Goal: Task Accomplishment & Management: Manage account settings

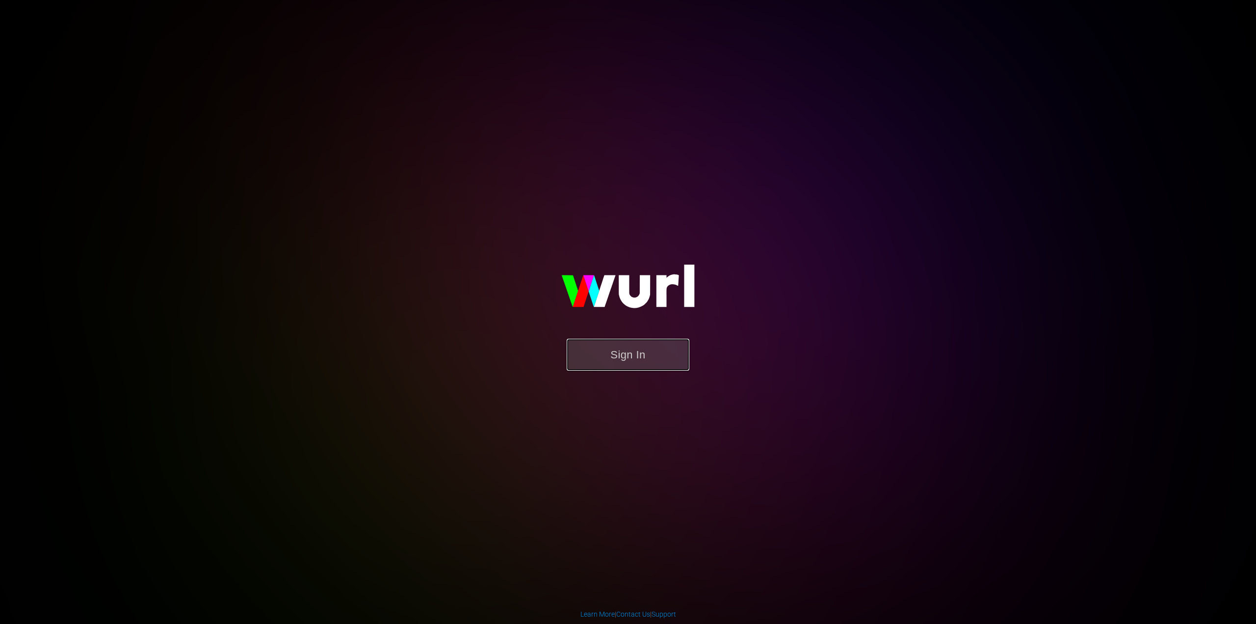
click at [645, 352] on button "Sign In" at bounding box center [628, 355] width 123 height 32
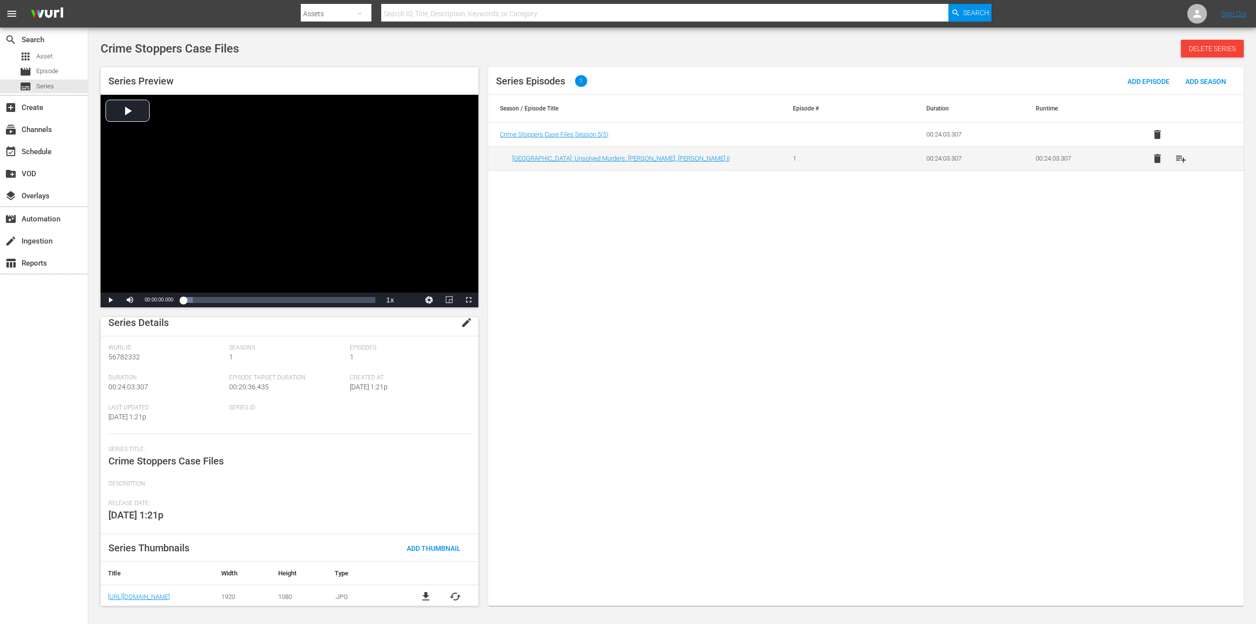
scroll to position [11, 0]
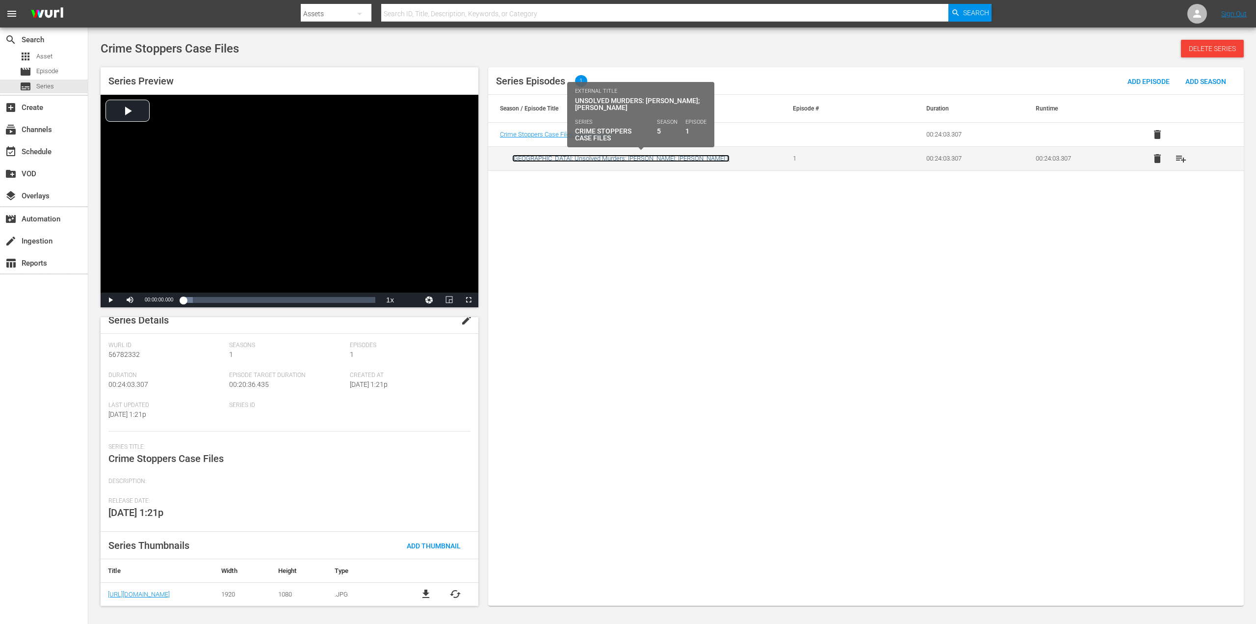
click at [594, 155] on link "Cleveland: Unsolved Murders: Jason Cummings; Grady Smith II" at bounding box center [620, 158] width 217 height 7
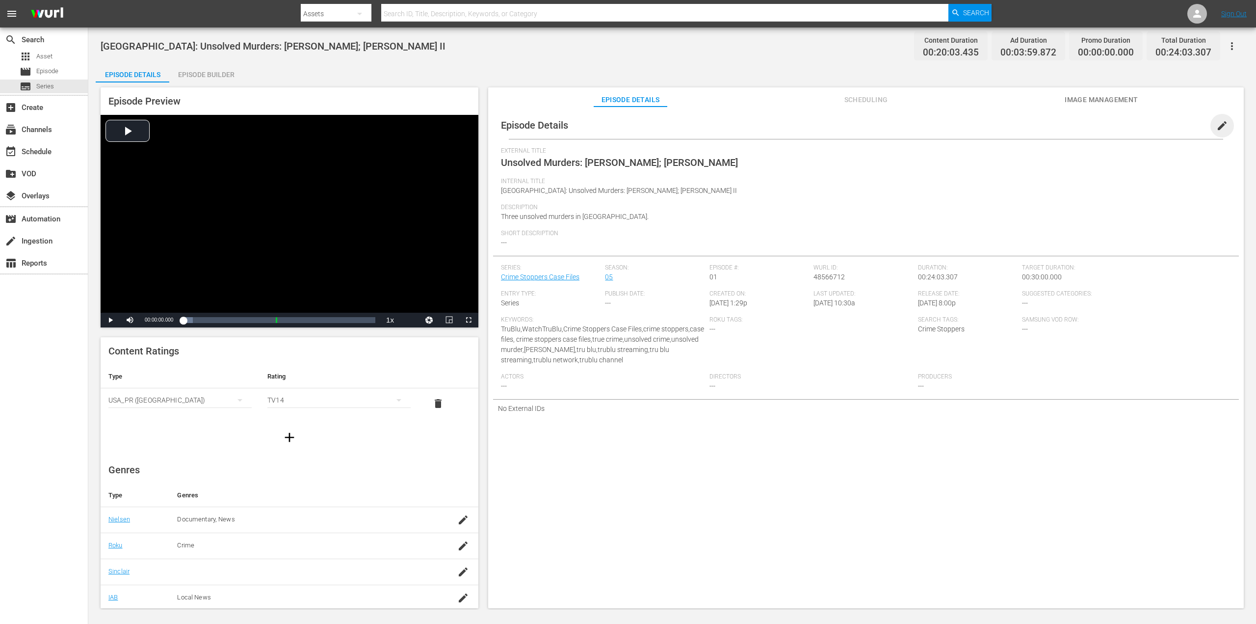
click at [1216, 123] on span "edit" at bounding box center [1222, 126] width 12 height 12
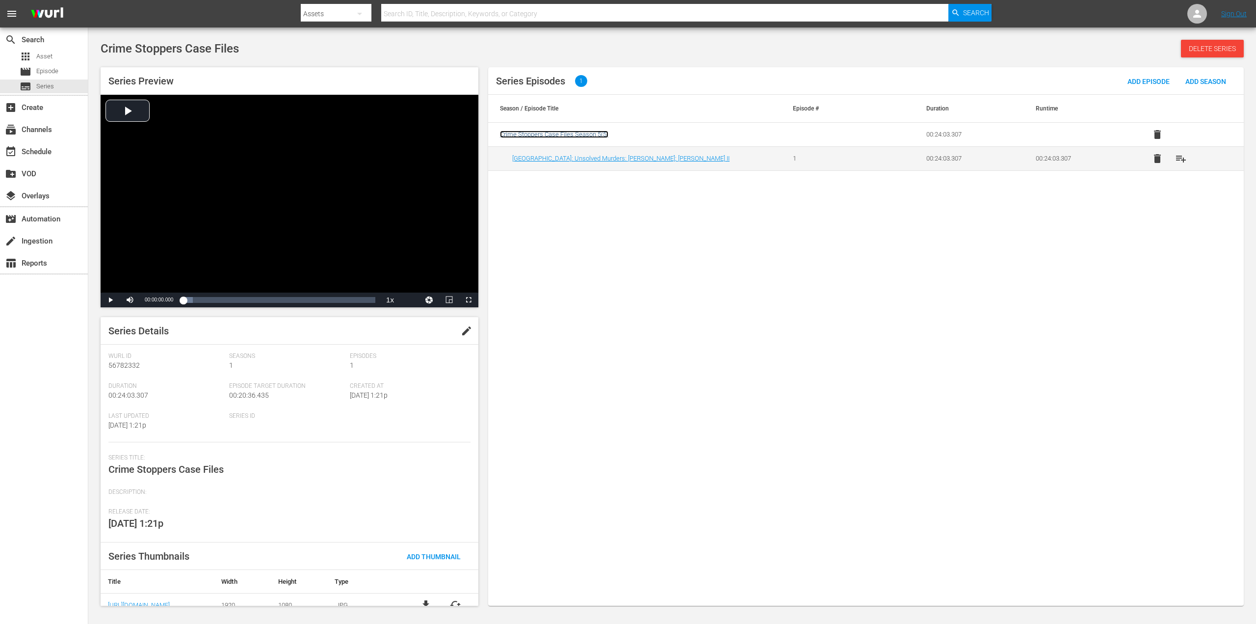
click at [542, 132] on span "Crime Stoppers Case Files Season 5 ( 5 )" at bounding box center [554, 134] width 108 height 7
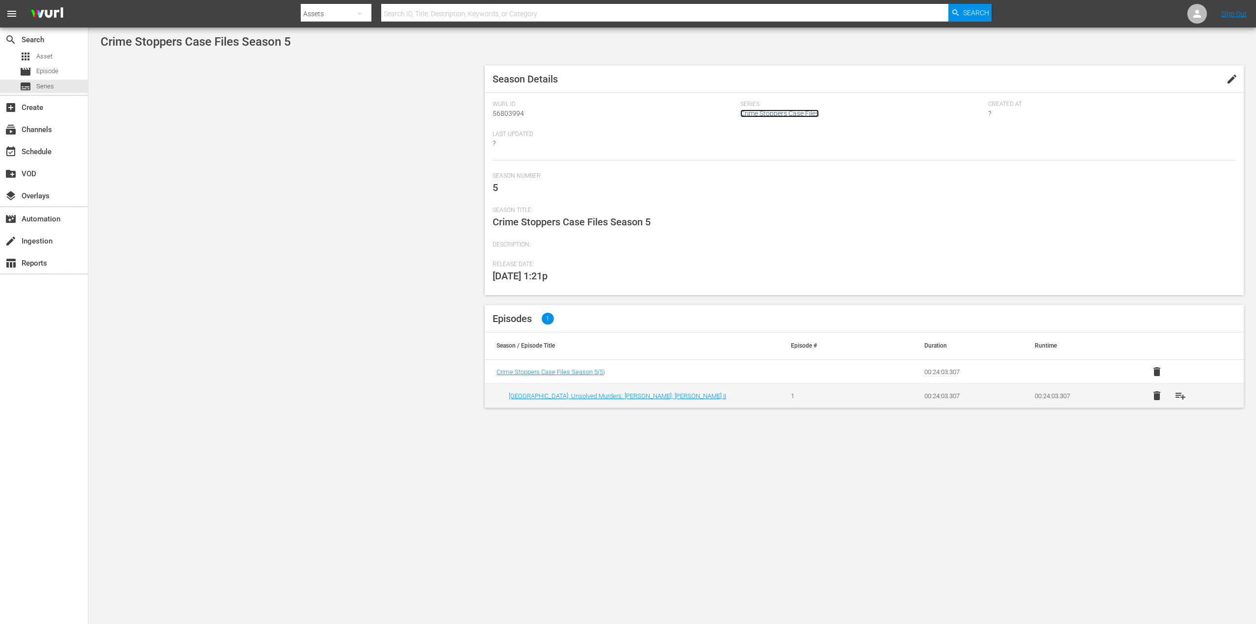
click at [774, 117] on link "Crime Stoppers Case Files" at bounding box center [779, 113] width 78 height 8
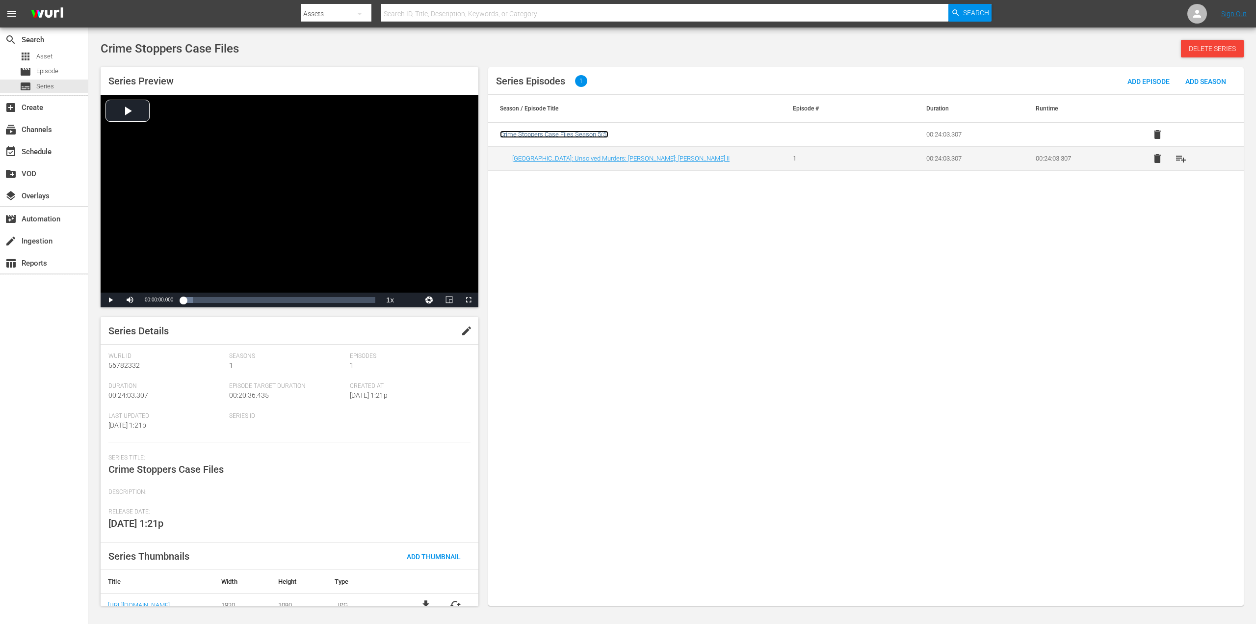
click at [586, 132] on span "Crime Stoppers Case Files Season 5 ( 5 )" at bounding box center [554, 134] width 108 height 7
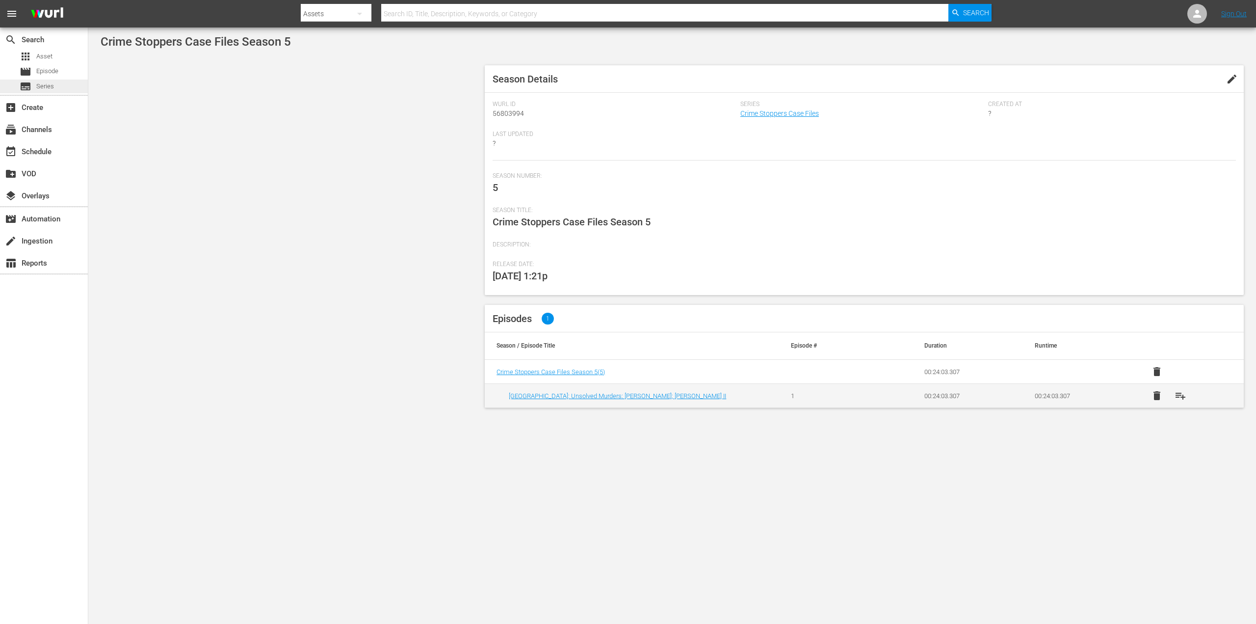
click at [52, 85] on span "Series" at bounding box center [45, 86] width 18 height 10
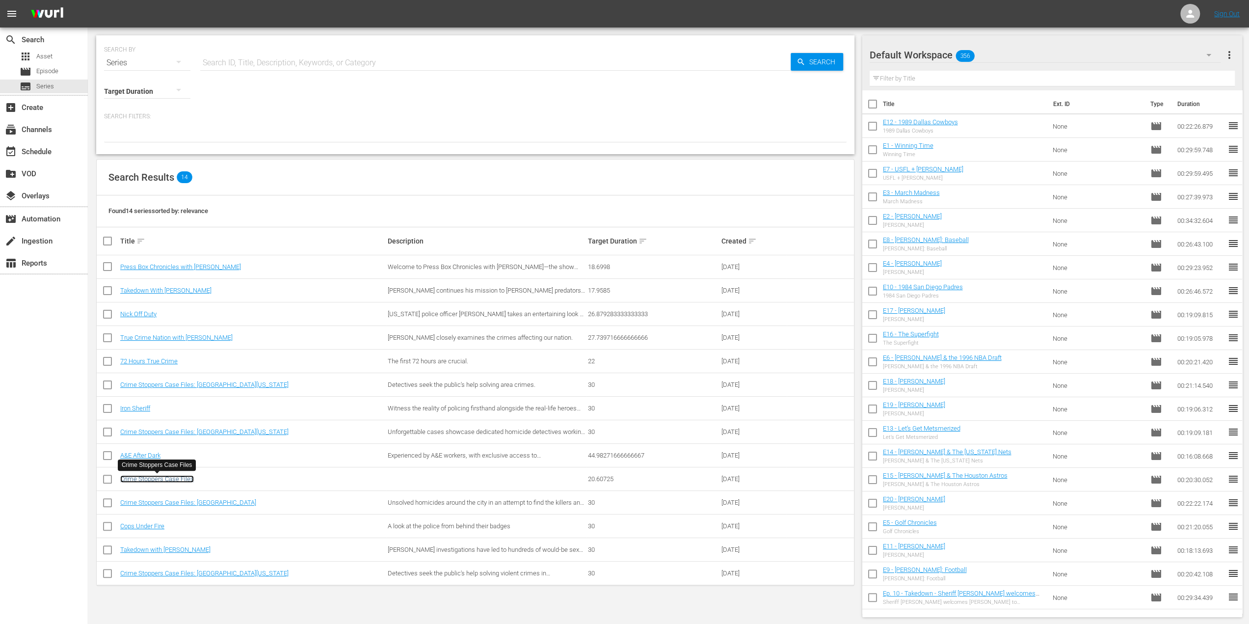
click at [168, 476] on link "Crime Stoppers Case Files" at bounding box center [157, 478] width 74 height 7
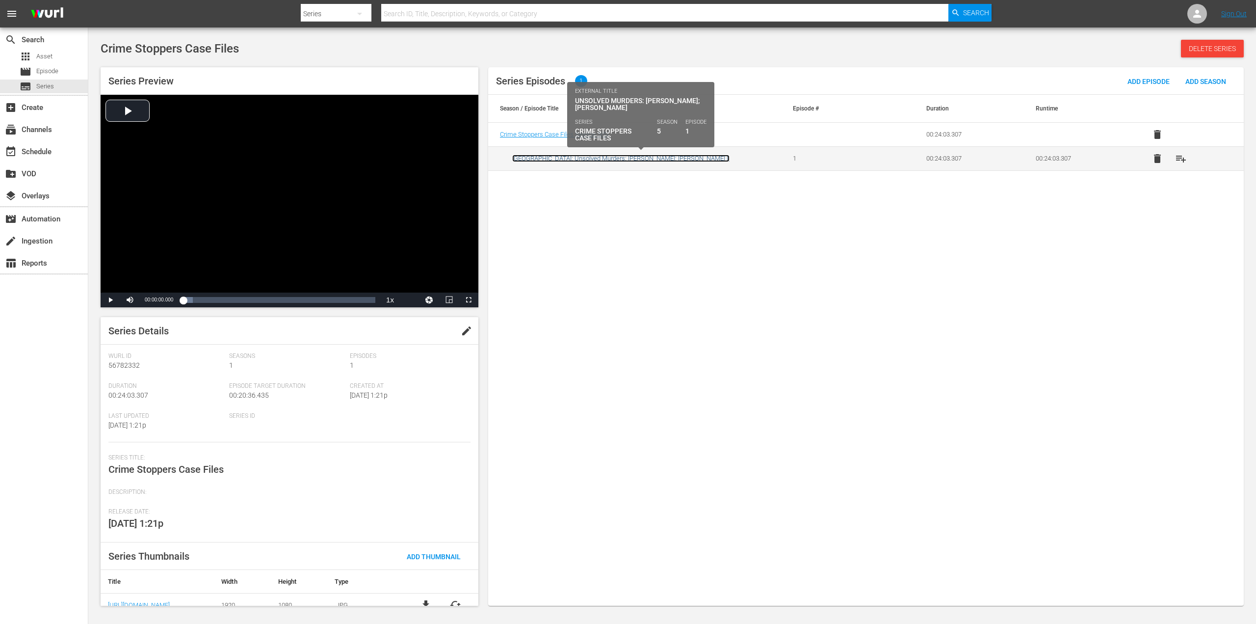
click at [659, 161] on link "Cleveland: Unsolved Murders: Jason Cummings; Grady Smith II" at bounding box center [620, 158] width 217 height 7
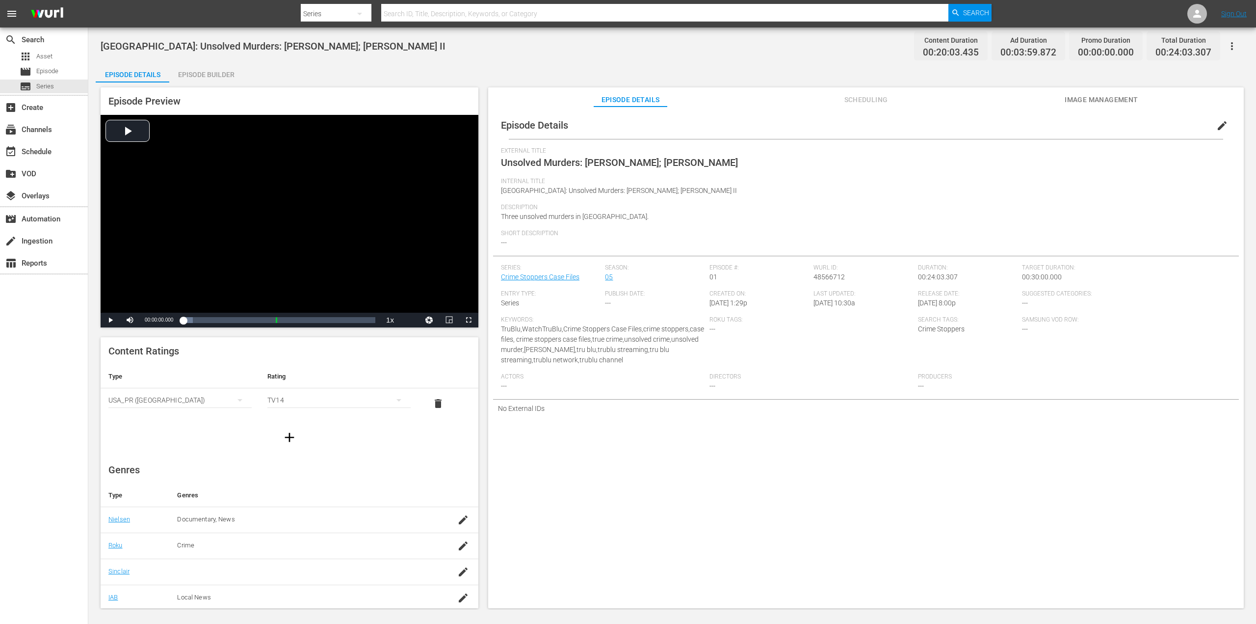
click at [1221, 124] on span "edit" at bounding box center [1222, 126] width 12 height 12
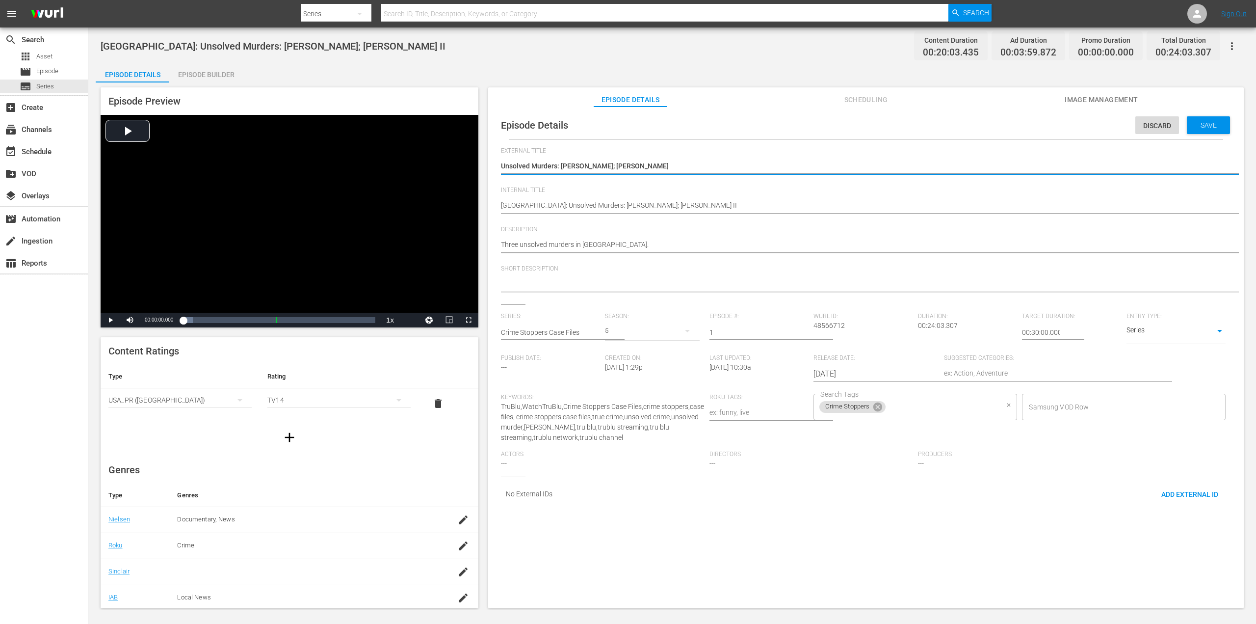
click at [876, 408] on icon at bounding box center [877, 406] width 9 height 9
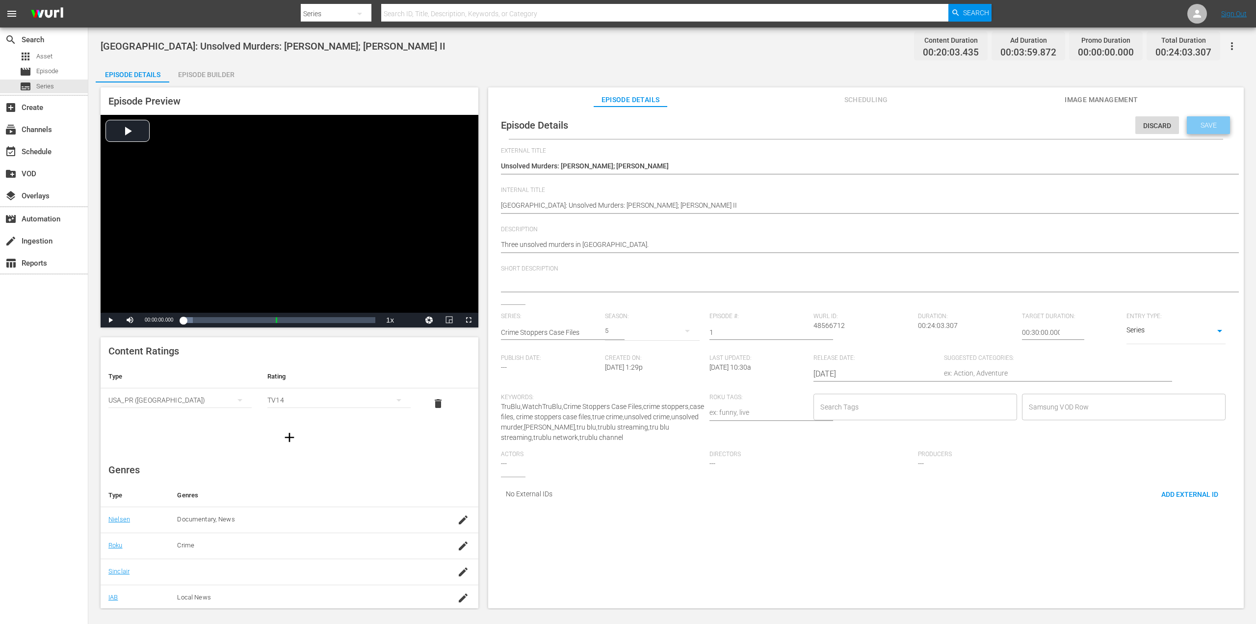
click at [1209, 121] on span "Save" at bounding box center [1209, 125] width 32 height 8
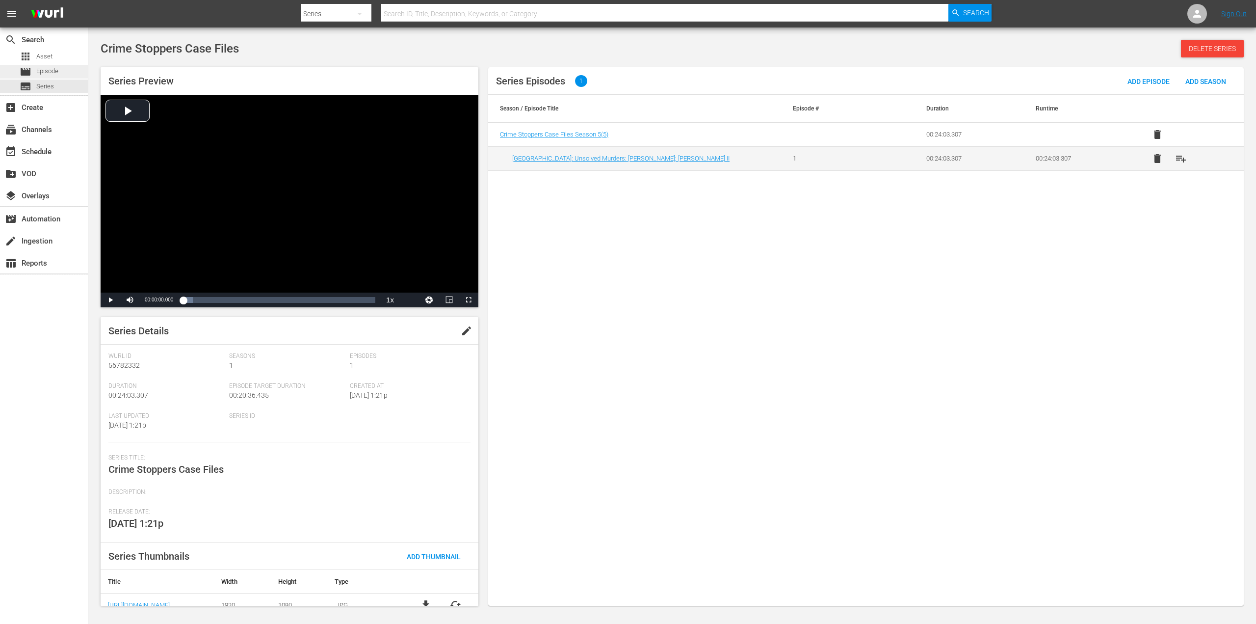
click at [59, 76] on div "movie Episode" at bounding box center [44, 72] width 88 height 14
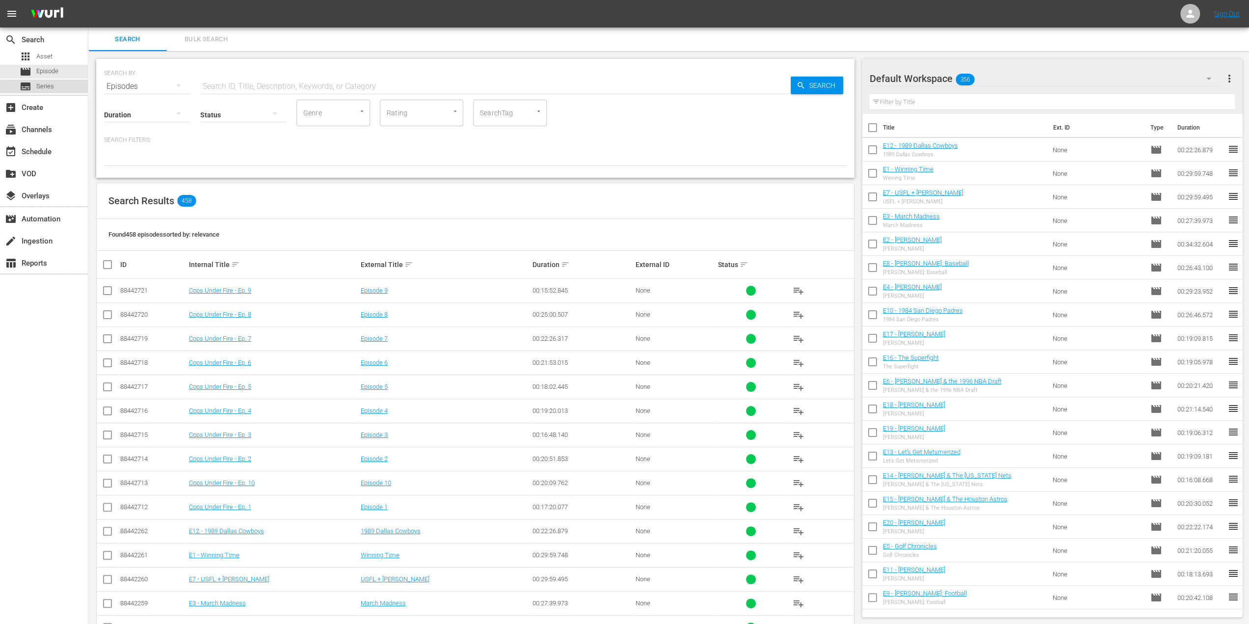
click at [47, 88] on span "Series" at bounding box center [45, 86] width 18 height 10
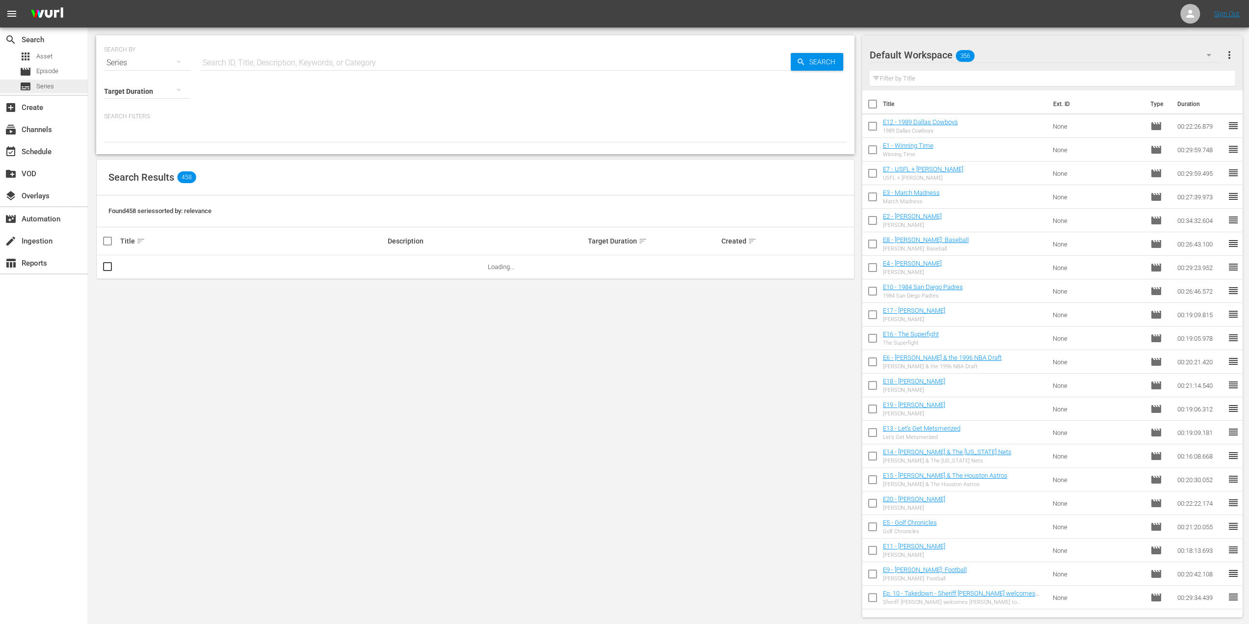
click at [48, 89] on span "Series" at bounding box center [45, 86] width 18 height 10
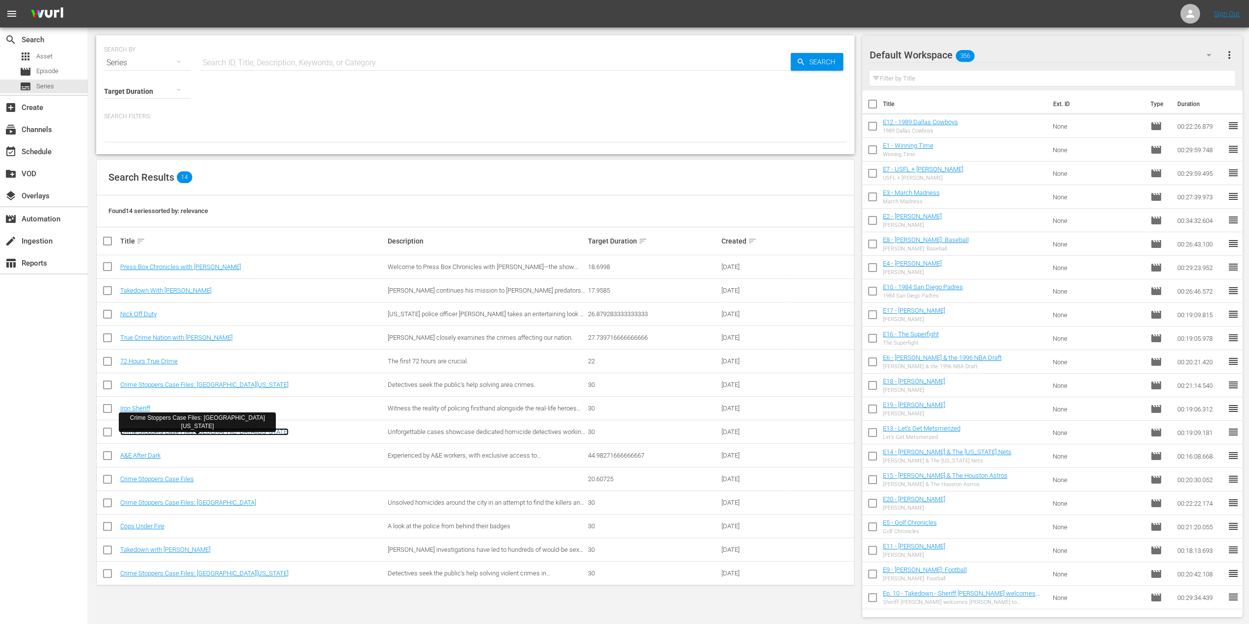
click at [215, 430] on link "Crime Stoppers Case Files: Northeast Ohio" at bounding box center [204, 431] width 168 height 7
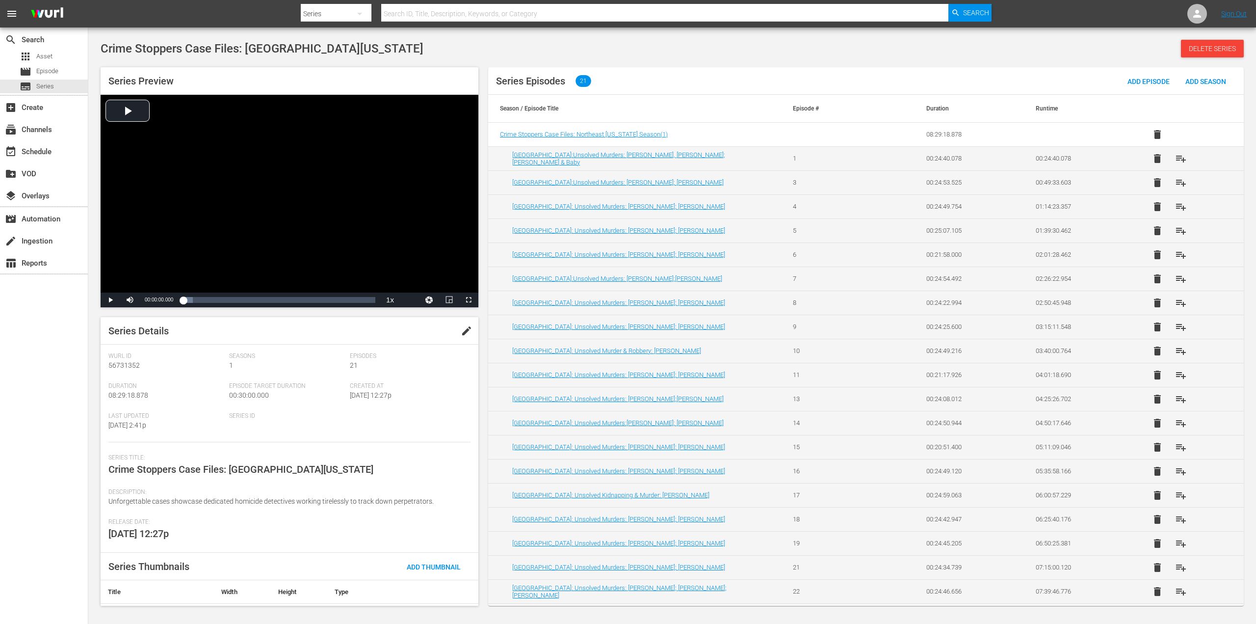
click at [797, 508] on td "18" at bounding box center [836, 519] width 110 height 24
click at [600, 163] on td "Cleveland:Unsolved Murders: Brittany Moir, Tyra Jones;Fiance & Baby" at bounding box center [634, 158] width 293 height 24
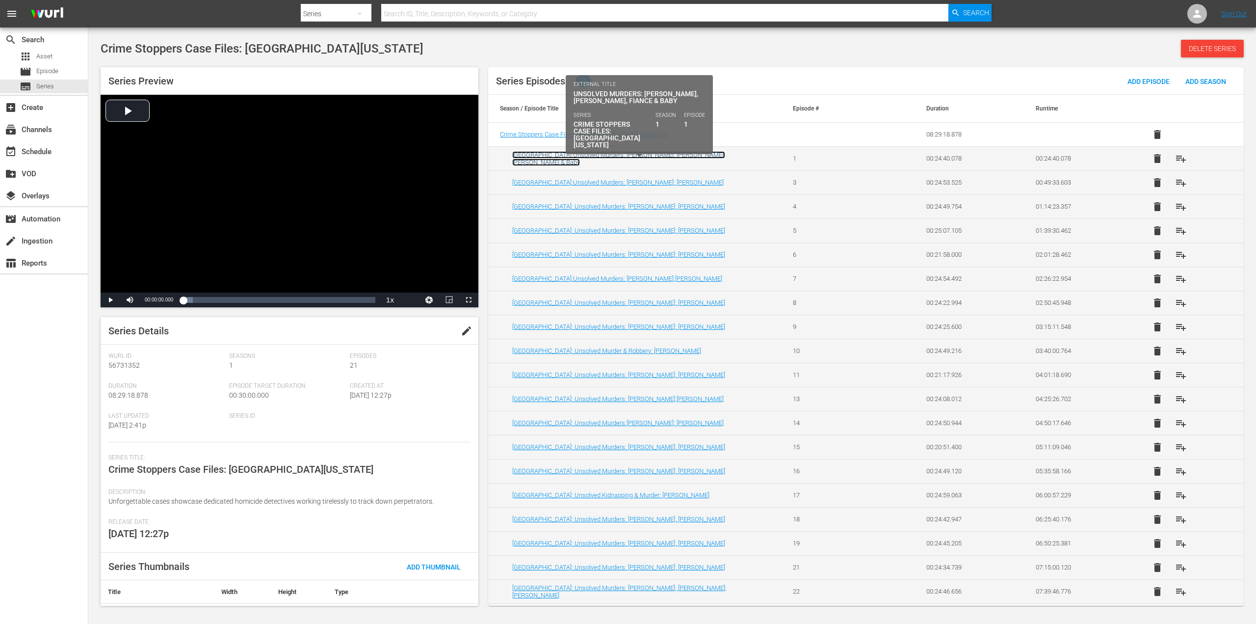
click at [600, 159] on link "Cleveland:Unsolved Murders: Brittany Moir, Tyra Jones;Fiance & Baby" at bounding box center [618, 158] width 213 height 15
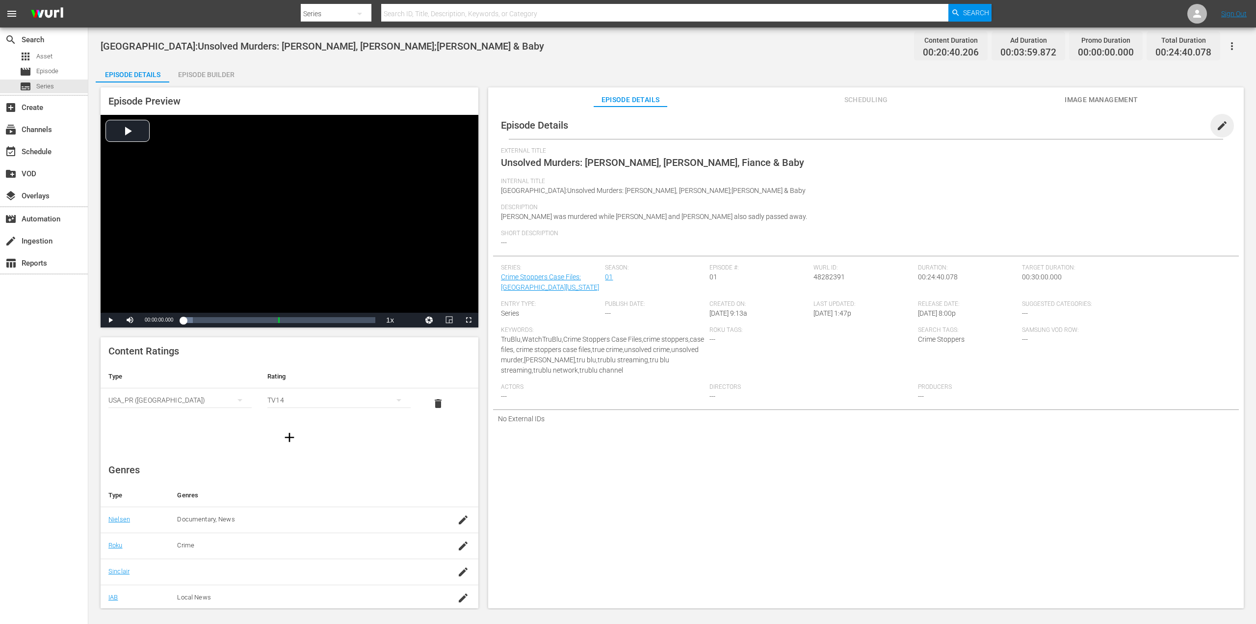
click at [1222, 122] on span "edit" at bounding box center [1222, 126] width 12 height 12
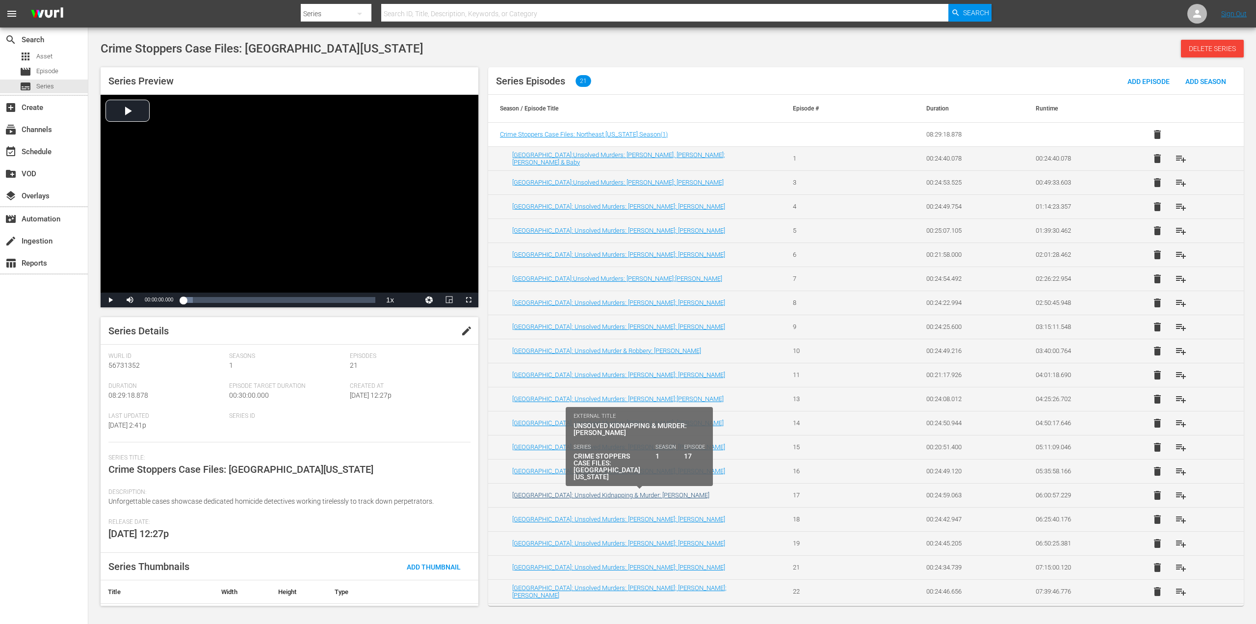
scroll to position [43, 0]
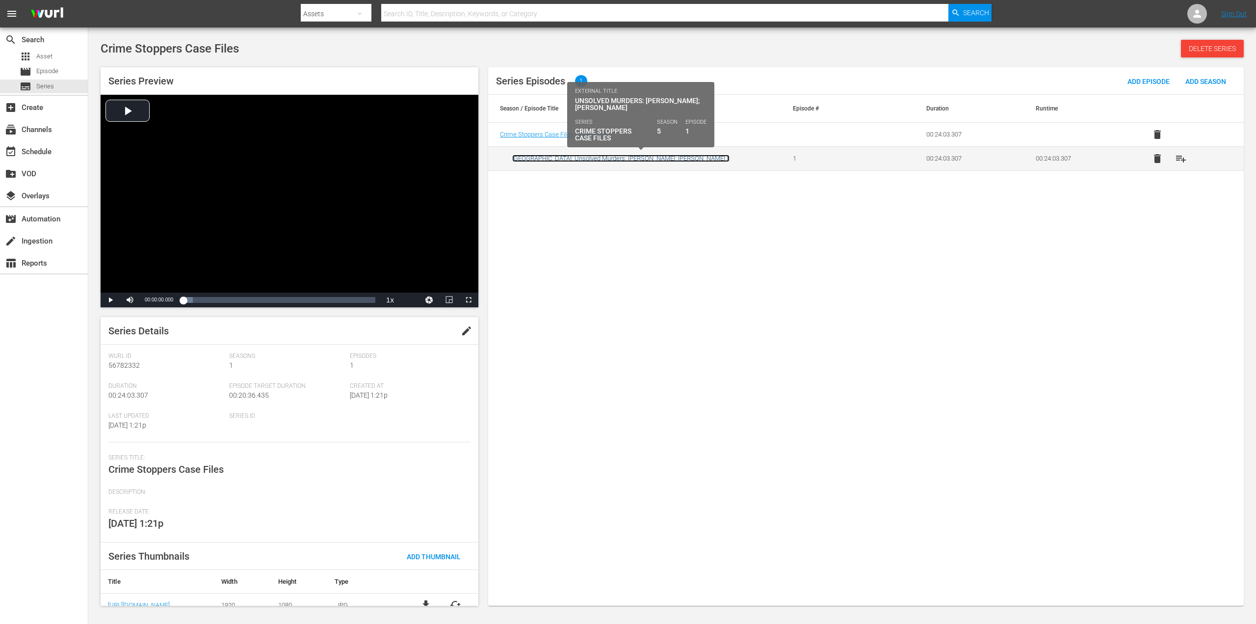
click at [603, 159] on link "Cleveland: Unsolved Murders: Jason Cummings; Grady Smith II" at bounding box center [620, 158] width 217 height 7
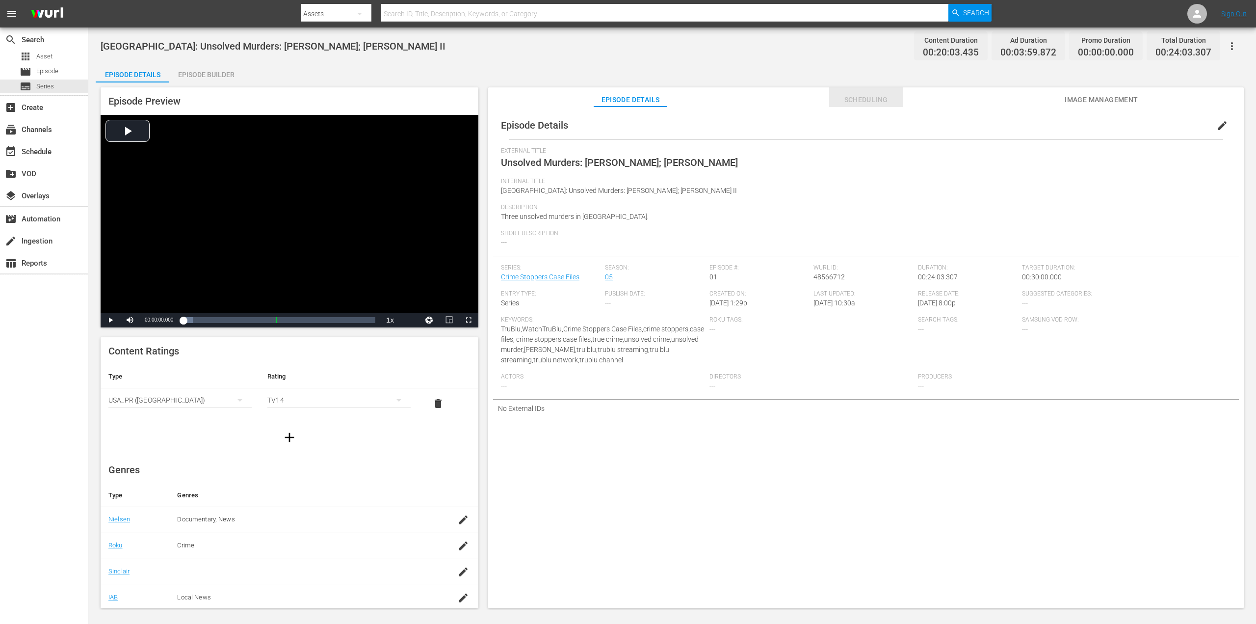
click at [869, 101] on span "Scheduling" at bounding box center [866, 100] width 74 height 12
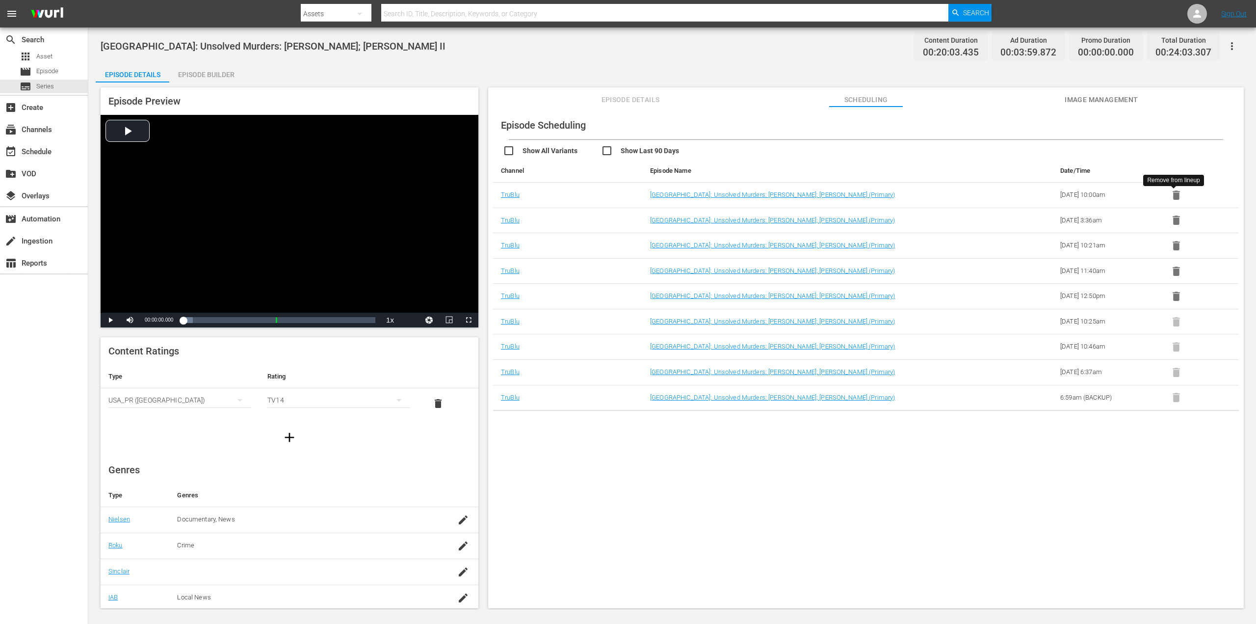
click at [1176, 198] on icon "button" at bounding box center [1176, 195] width 12 height 12
click at [1176, 198] on icon "button" at bounding box center [1176, 197] width 12 height 12
click at [1176, 198] on icon "button" at bounding box center [1176, 195] width 12 height 12
click at [1176, 198] on icon "button" at bounding box center [1176, 197] width 12 height 12
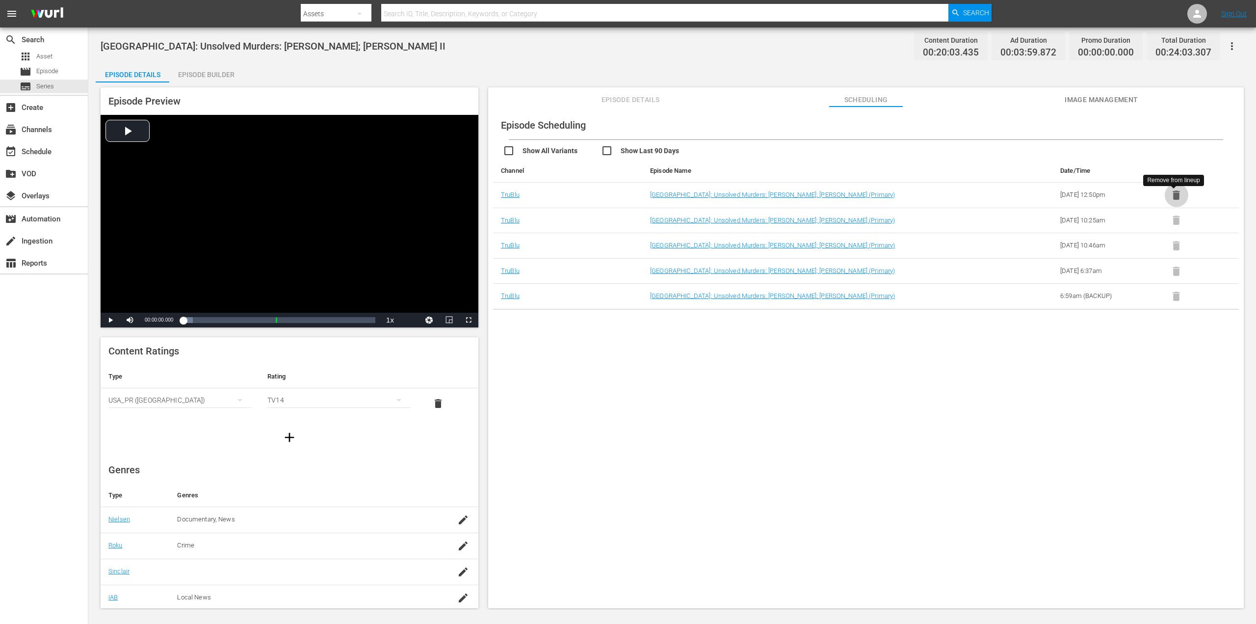
click at [1175, 196] on icon "button" at bounding box center [1176, 194] width 7 height 9
click at [1175, 196] on div "Lineup is locked, unlock the lineup first to remove episode" at bounding box center [1199, 184] width 113 height 25
